Goal: Use online tool/utility: Utilize a website feature to perform a specific function

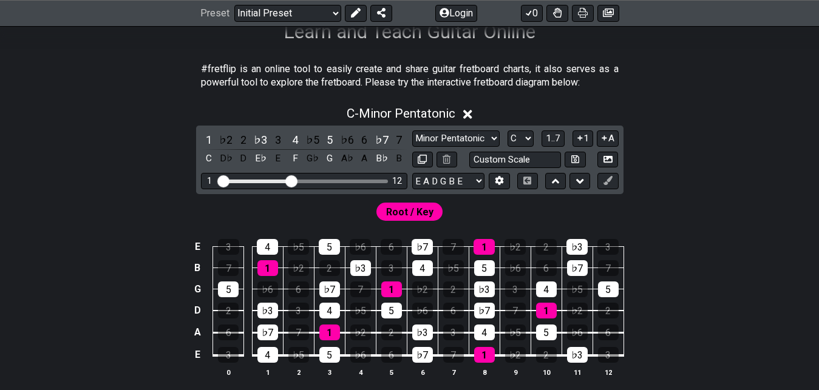
scroll to position [210, 0]
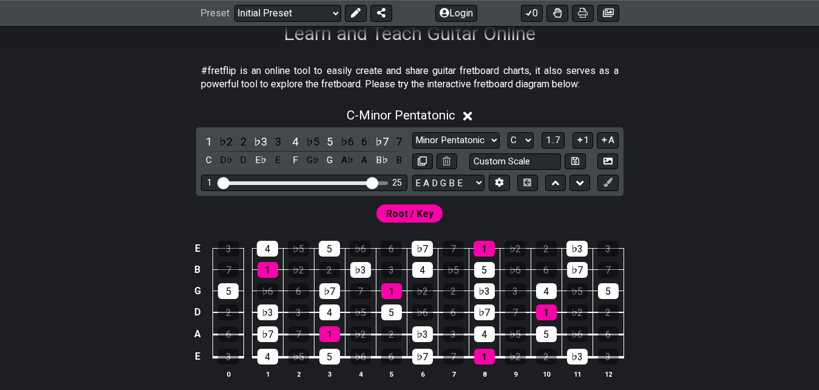
drag, startPoint x: 289, startPoint y: 183, endPoint x: 373, endPoint y: 185, distance: 84.4
click at [373, 182] on input "Visible fret range" at bounding box center [304, 182] width 172 height 0
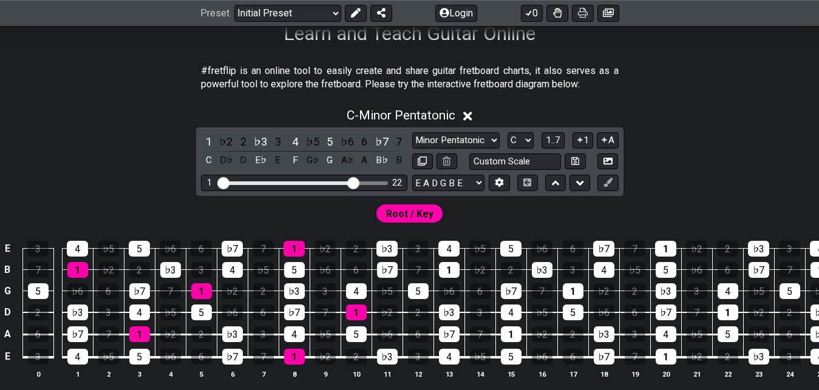
drag, startPoint x: 373, startPoint y: 185, endPoint x: 356, endPoint y: 184, distance: 17.6
click at [356, 182] on input "Visible fret range" at bounding box center [304, 182] width 172 height 0
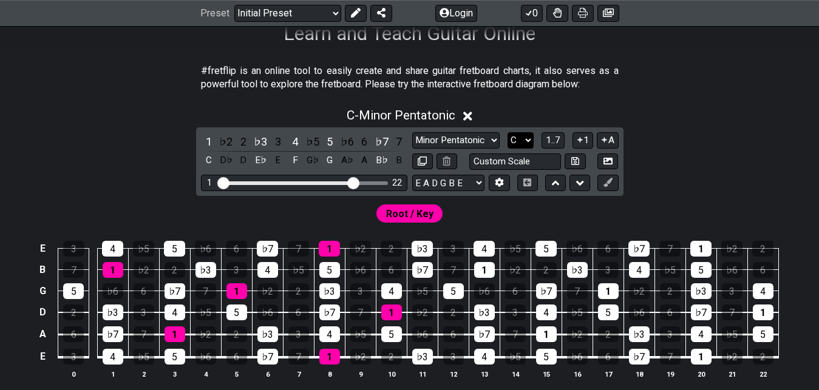
click at [470, 132] on select "A♭ A A♯ B♭ B C C♯ D♭ D D♯ E♭ E F F♯ G♭ G G♯" at bounding box center [521, 140] width 26 height 16
select select "A"
click option "A" at bounding box center [0, 0] width 0 height 0
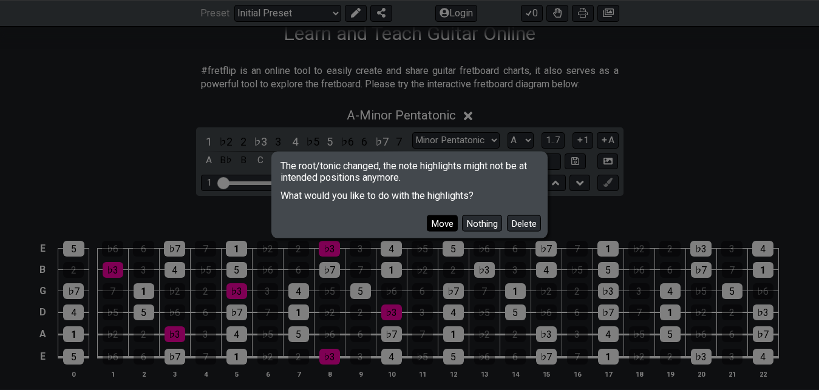
click at [451, 223] on button "Move" at bounding box center [442, 224] width 31 height 16
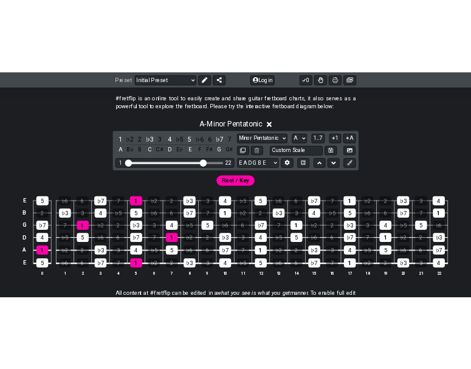
scroll to position [230, 0]
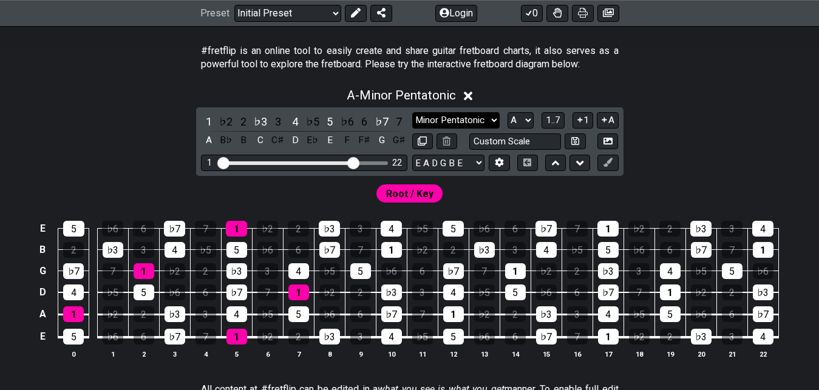
click at [412, 112] on select "Minor Pentatonic Click to edit Minor Pentatonic Major Pentatonic Minor Blues Ma…" at bounding box center [455, 120] width 87 height 16
select select "Minor / Aeolian"
click option "Minor / Aeolian" at bounding box center [0, 0] width 0 height 0
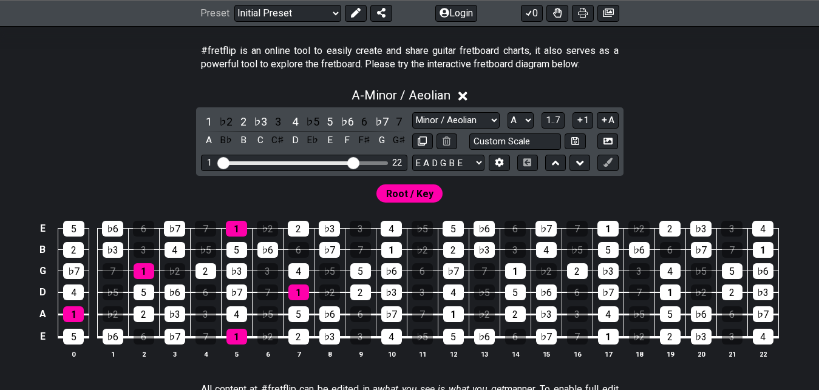
click at [427, 196] on span "Root / Key" at bounding box center [409, 194] width 47 height 18
click at [470, 112] on select "A♭ A A♯ B♭ B C C♯ D♭ D D♯ E♭ E F F♯ G♭ G G♯" at bounding box center [521, 120] width 26 height 16
click option "B" at bounding box center [0, 0] width 0 height 0
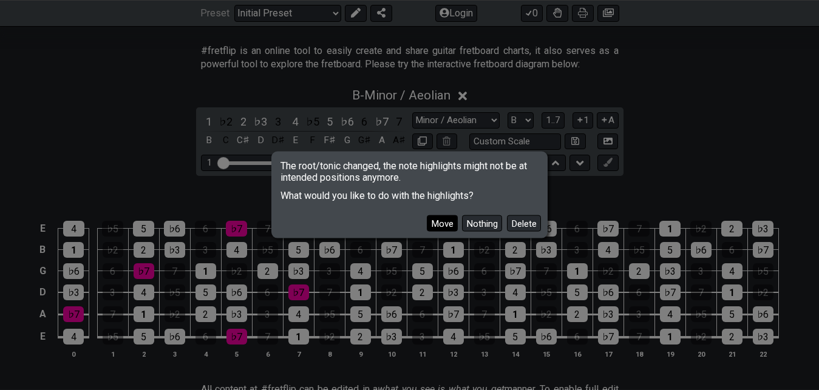
click at [448, 223] on button "Move" at bounding box center [442, 224] width 31 height 16
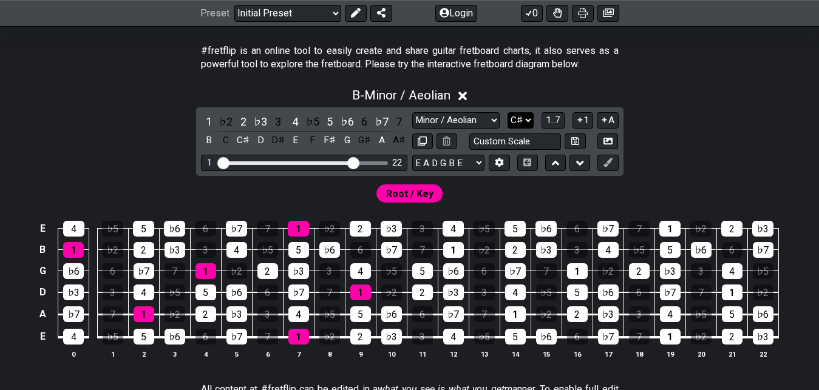
click option "C♯" at bounding box center [0, 0] width 0 height 0
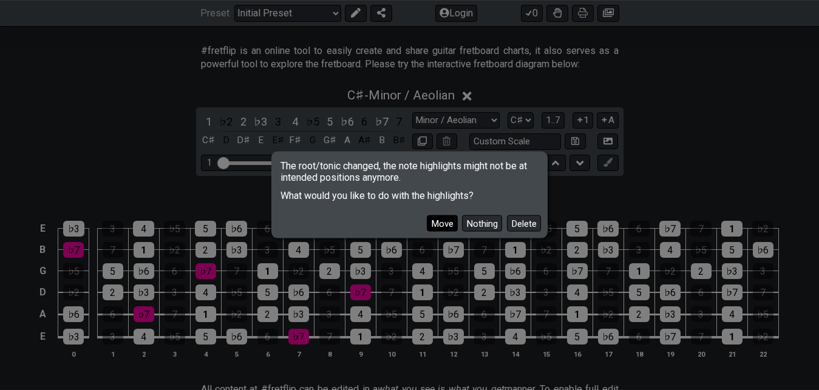
click at [448, 219] on button "Move" at bounding box center [442, 224] width 31 height 16
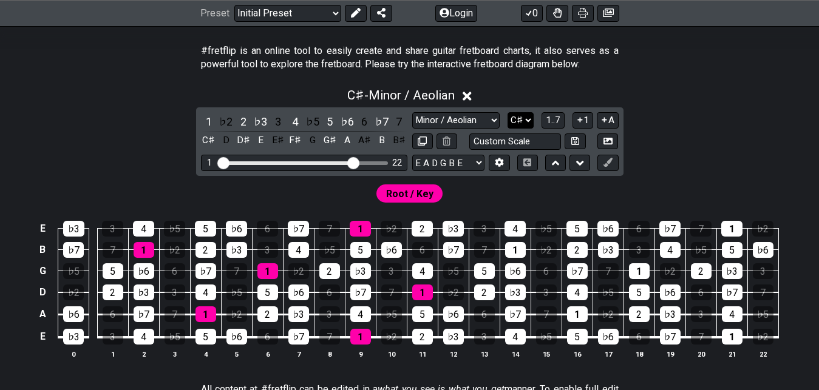
click at [470, 112] on select "A♭ A A♯ B♭ B C C♯ D♭ D D♯ E♭ E F F♯ G♭ G G♯" at bounding box center [521, 120] width 26 height 16
click option "D" at bounding box center [0, 0] width 0 height 0
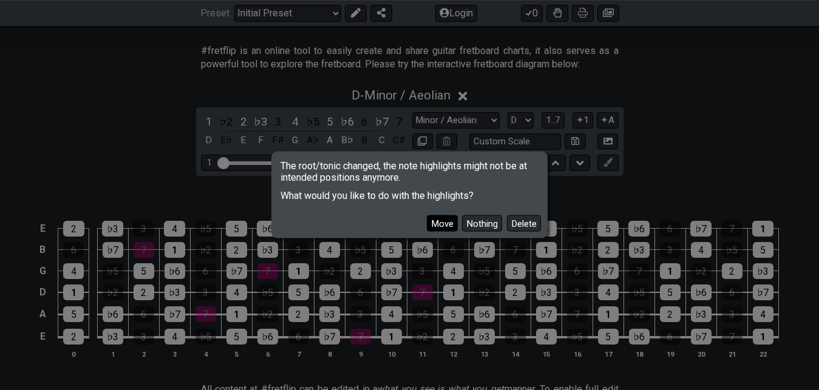
click at [448, 218] on button "Move" at bounding box center [442, 224] width 31 height 16
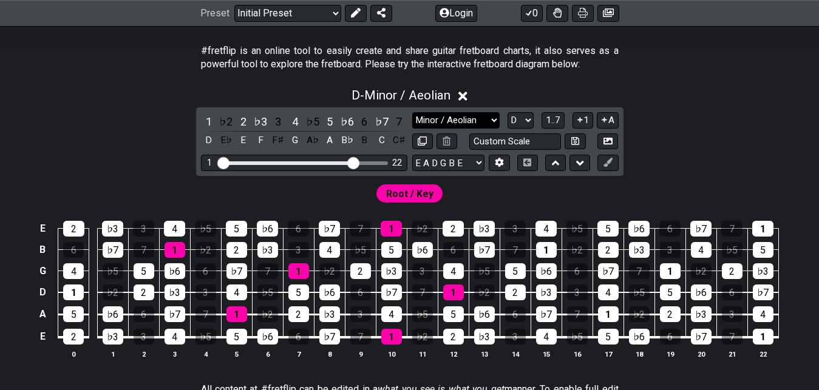
click at [412, 112] on select "Minor Pentatonic Click to edit Minor Pentatonic Major Pentatonic Minor Blues Ma…" at bounding box center [455, 120] width 87 height 16
click at [470, 112] on select "A♭ A A♯ B♭ B C C♯ D♭ D D♯ E♭ E F F♯ G♭ G G♯" at bounding box center [521, 120] width 26 height 16
click option "E" at bounding box center [0, 0] width 0 height 0
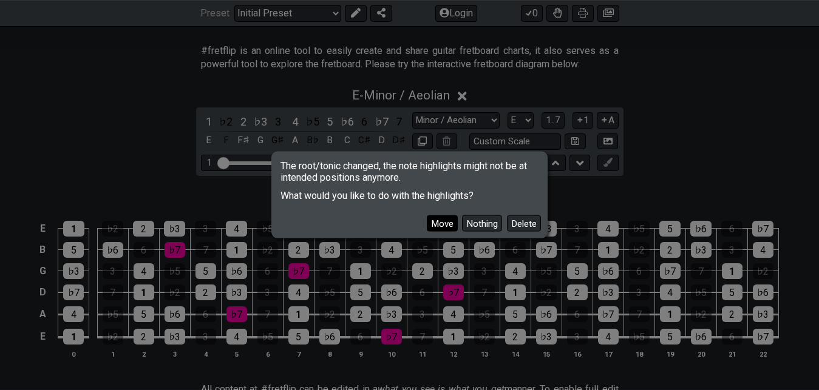
click at [452, 228] on button "Move" at bounding box center [442, 224] width 31 height 16
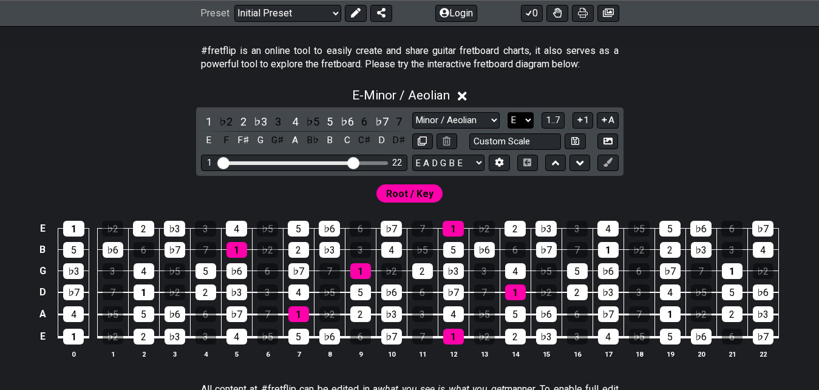
click at [470, 112] on select "A♭ A A♯ B♭ B C C♯ D♭ D D♯ E♭ E F F♯ G♭ G G♯" at bounding box center [521, 120] width 26 height 16
click option "F" at bounding box center [0, 0] width 0 height 0
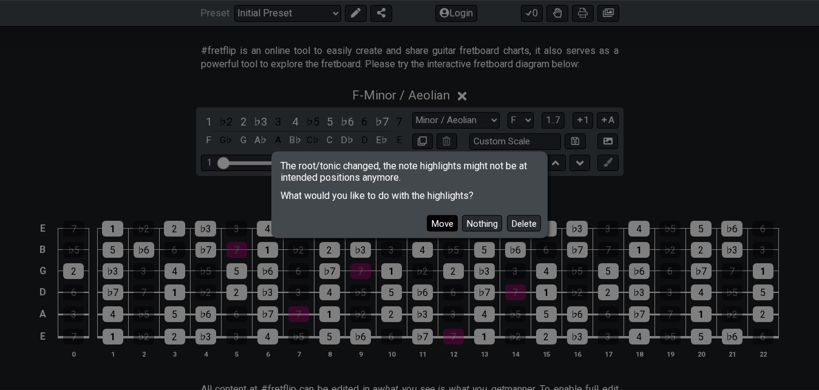
click at [448, 222] on button "Move" at bounding box center [442, 224] width 31 height 16
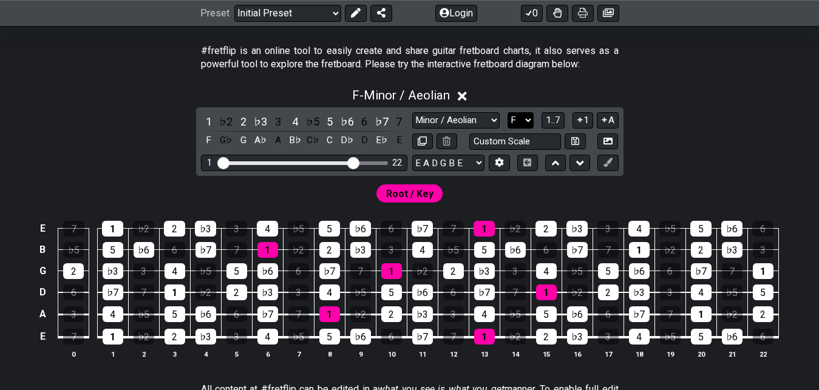
click at [470, 112] on select "A♭ A A♯ B♭ B C C♯ D♭ D D♯ E♭ E F F♯ G♭ G G♯" at bounding box center [521, 120] width 26 height 16
click option "F♯" at bounding box center [0, 0] width 0 height 0
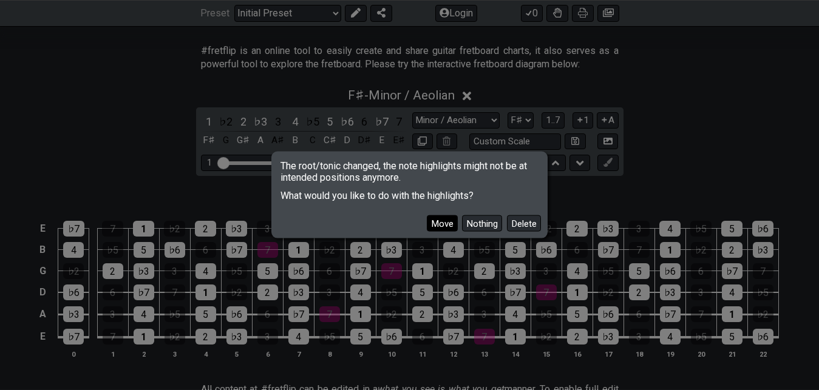
click at [449, 225] on button "Move" at bounding box center [442, 224] width 31 height 16
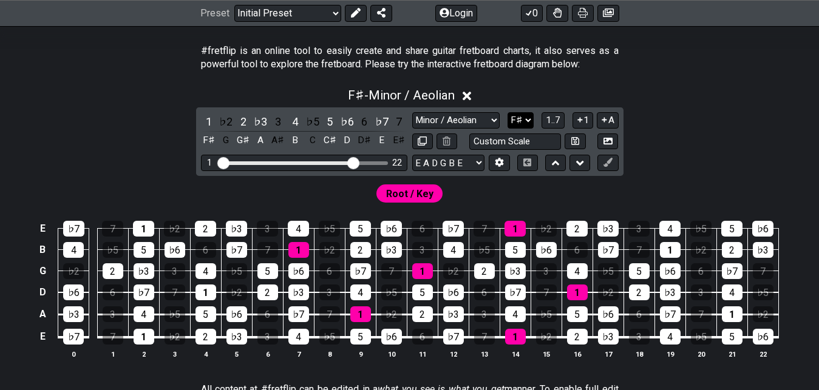
click at [470, 112] on select "A♭ A A♯ B♭ B C C♯ D♭ D D♯ E♭ E F F♯ G♭ G G♯" at bounding box center [521, 120] width 26 height 16
click option "G" at bounding box center [0, 0] width 0 height 0
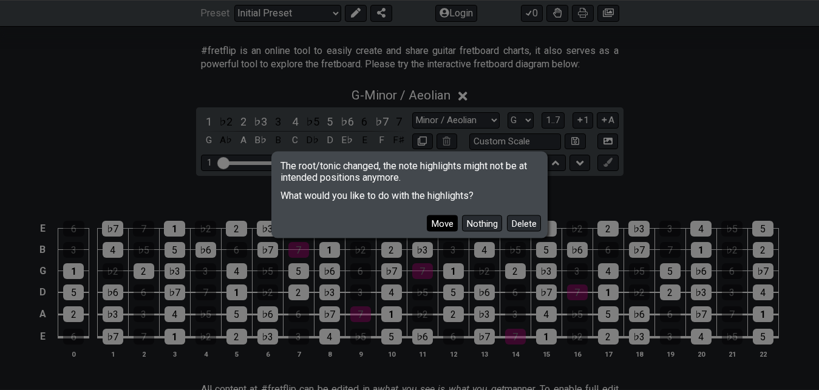
click at [446, 222] on button "Move" at bounding box center [442, 224] width 31 height 16
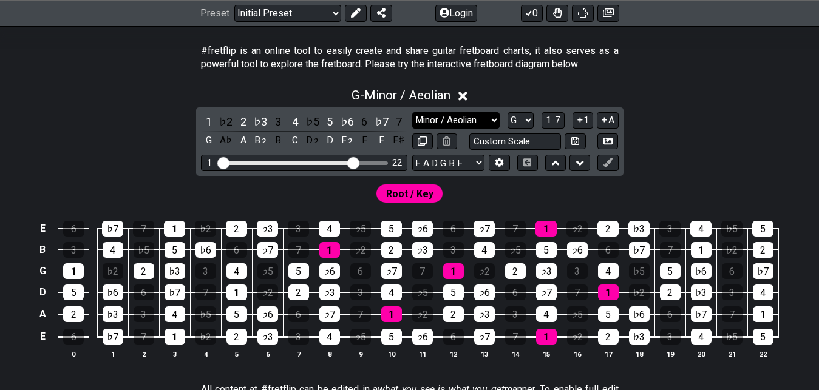
click at [412, 112] on select "Minor Pentatonic Click to edit Minor Pentatonic Major Pentatonic Minor Blues Ma…" at bounding box center [455, 120] width 87 height 16
click at [470, 112] on select "A♭ A A♯ B♭ B C C♯ D♭ D D♯ E♭ E F F♯ G♭ G G♯" at bounding box center [521, 120] width 26 height 16
select select "A"
click option "A" at bounding box center [0, 0] width 0 height 0
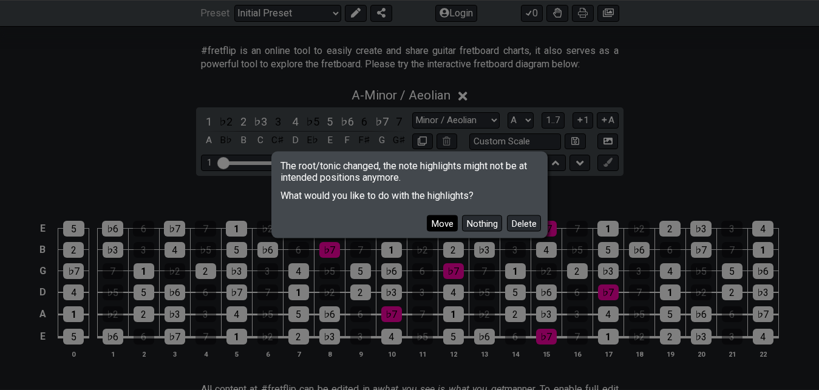
click at [448, 223] on button "Move" at bounding box center [442, 224] width 31 height 16
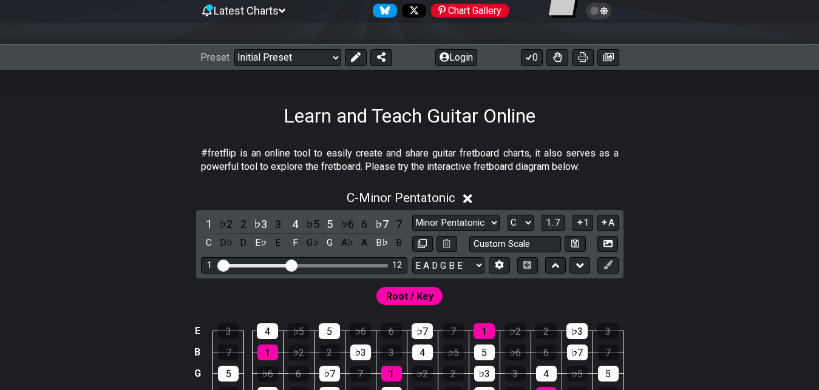
scroll to position [140, 0]
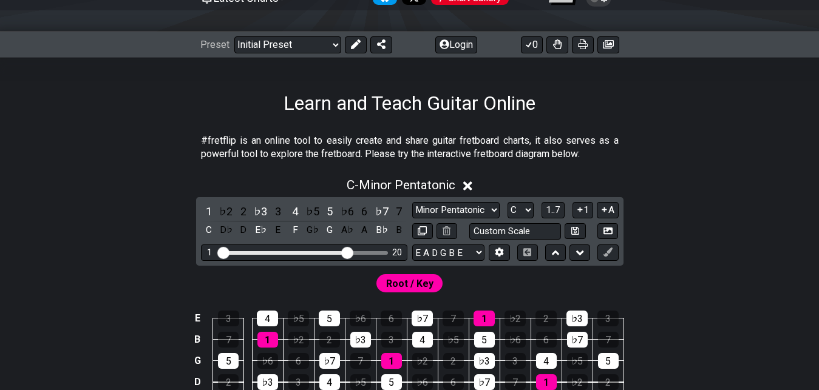
drag, startPoint x: 294, startPoint y: 248, endPoint x: 348, endPoint y: 259, distance: 55.1
click at [348, 252] on input "Visible fret range" at bounding box center [304, 252] width 172 height 0
